Goal: Task Accomplishment & Management: Complete application form

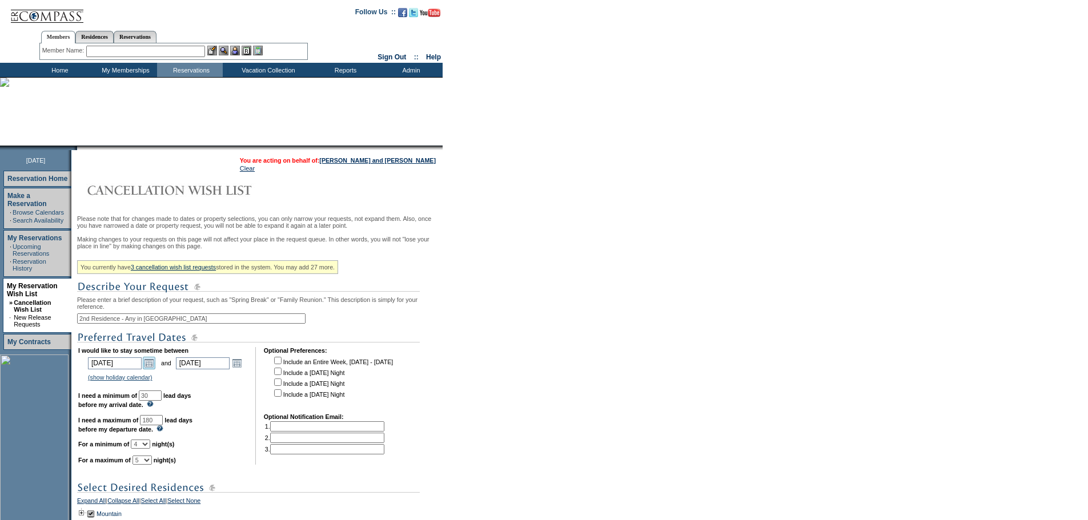
click at [153, 369] on link "Open the calendar popup." at bounding box center [149, 363] width 13 height 13
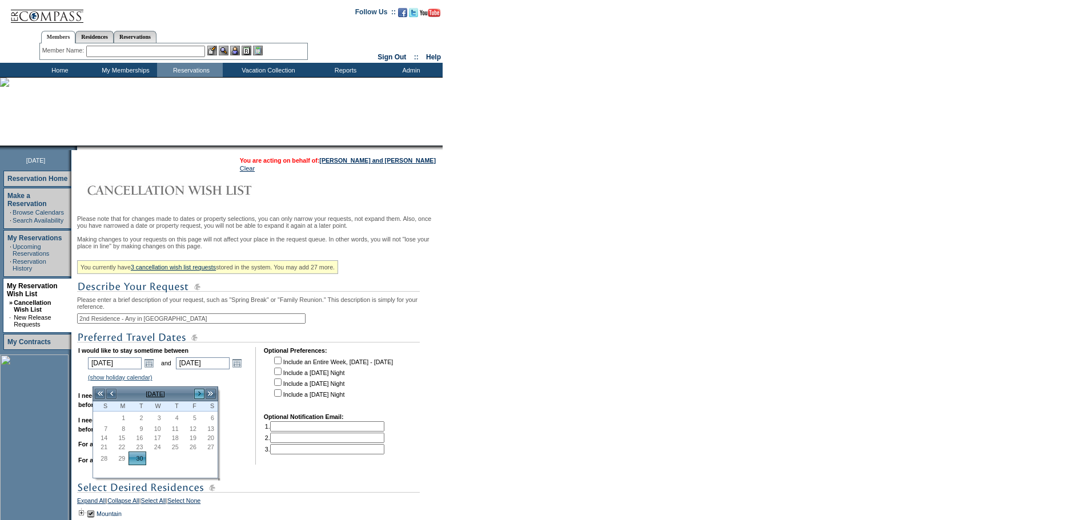
click at [201, 391] on link ">" at bounding box center [199, 393] width 11 height 11
click at [160, 420] on link "1" at bounding box center [155, 418] width 17 height 13
type input "[DATE]"
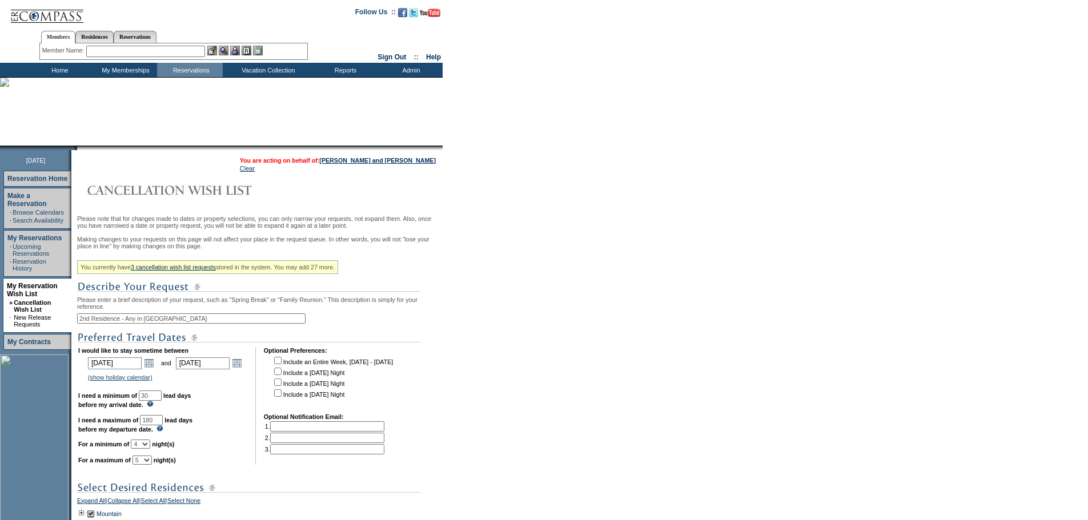
click at [150, 449] on select "1 2 3 4 5 6 7 8 9 10 11 12 13 14" at bounding box center [140, 444] width 19 height 9
select select "3"
click at [145, 449] on select "1 2 3 4 5 6 7 8 9 10 11 12 13 14" at bounding box center [140, 444] width 19 height 9
click at [152, 465] on select "1 2 3 4 5 6 7 8 9 10 11 12 13 14" at bounding box center [141, 460] width 19 height 9
select select "4"
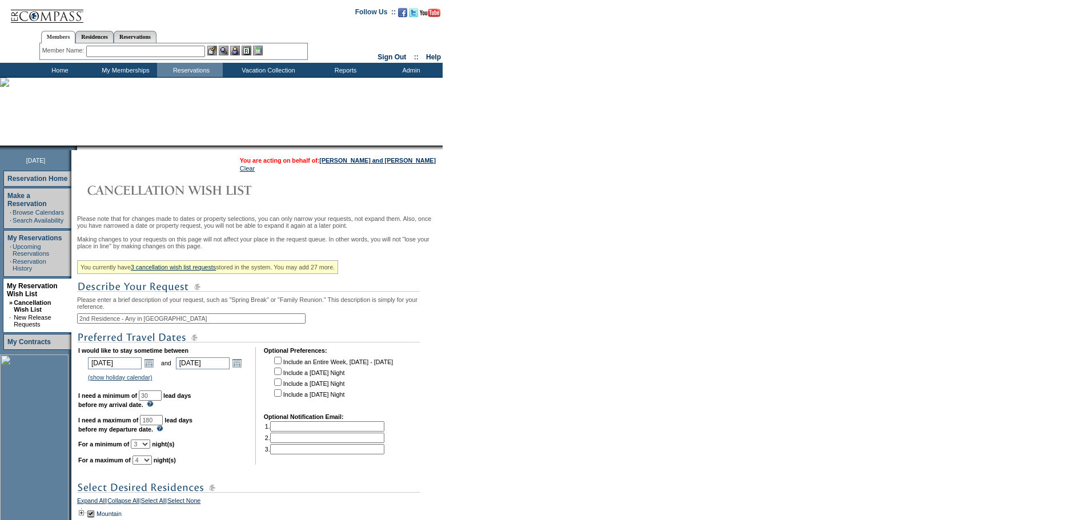
click at [147, 465] on select "1 2 3 4 5 6 7 8 9 10 11 12 13 14" at bounding box center [141, 460] width 19 height 9
click at [219, 457] on td "I would like to stay sometime between [DATE] [DATE] Open the calendar popup. <<…" at bounding box center [162, 406] width 169 height 118
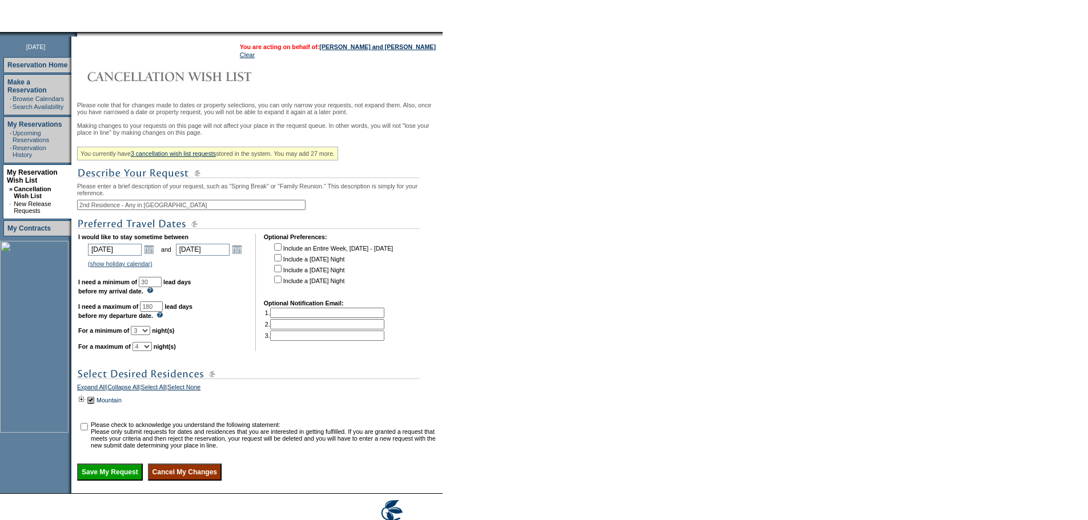
scroll to position [171, 0]
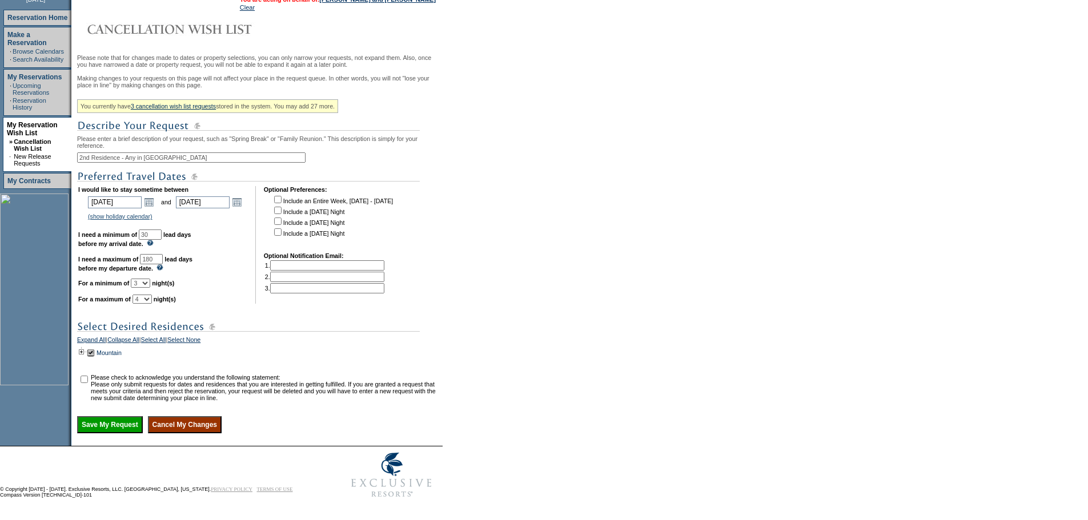
drag, startPoint x: 88, startPoint y: 392, endPoint x: 93, endPoint y: 406, distance: 14.4
click at [88, 383] on input "checkbox" at bounding box center [84, 379] width 7 height 7
checkbox input "true"
click at [103, 433] on input "Save My Request" at bounding box center [110, 424] width 66 height 17
click at [86, 359] on td at bounding box center [81, 353] width 9 height 13
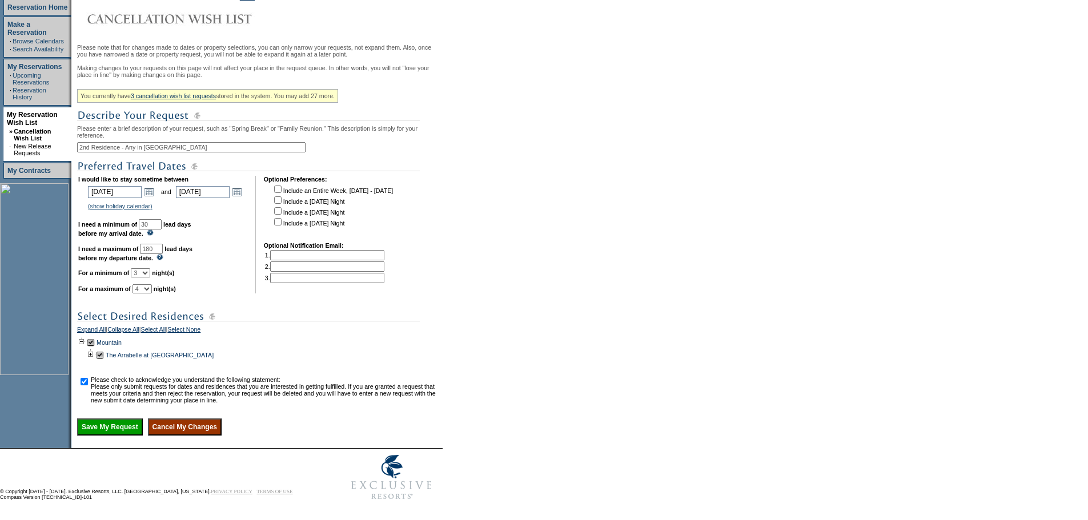
click at [119, 436] on input "Save My Request" at bounding box center [110, 427] width 66 height 17
